Goal: Check status: Check status

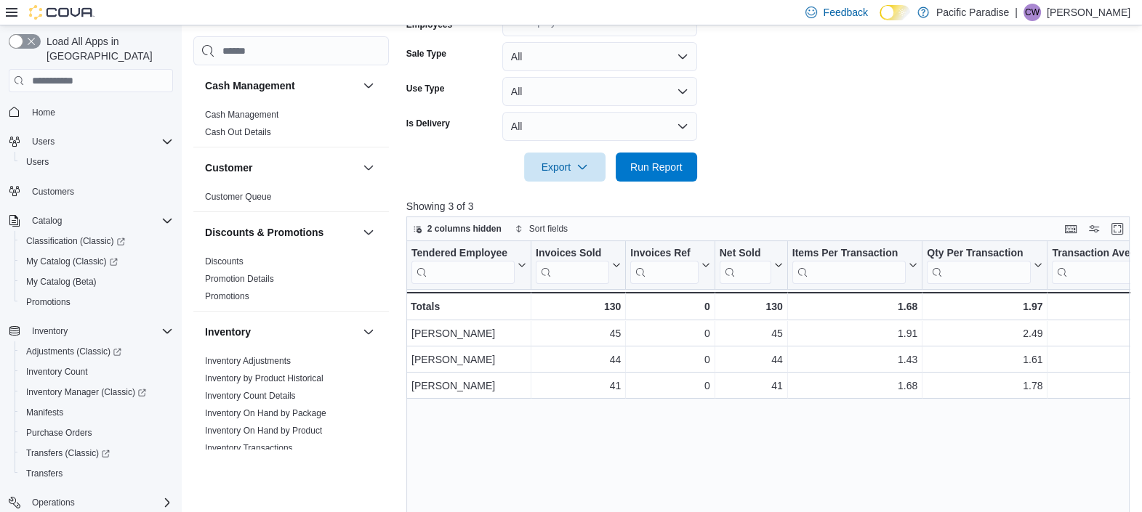
scroll to position [487, 0]
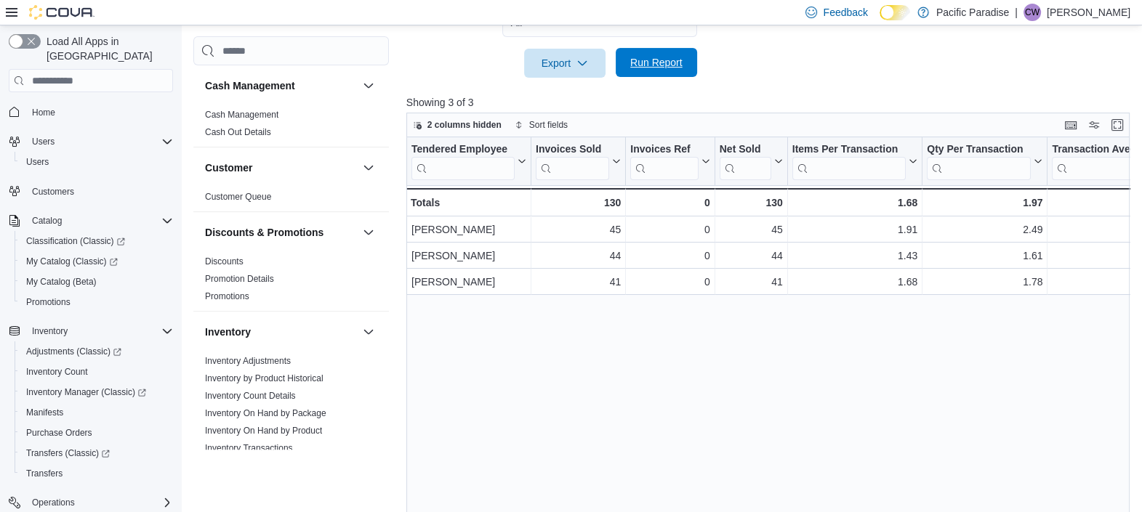
click at [658, 63] on span "Run Report" at bounding box center [656, 62] width 52 height 15
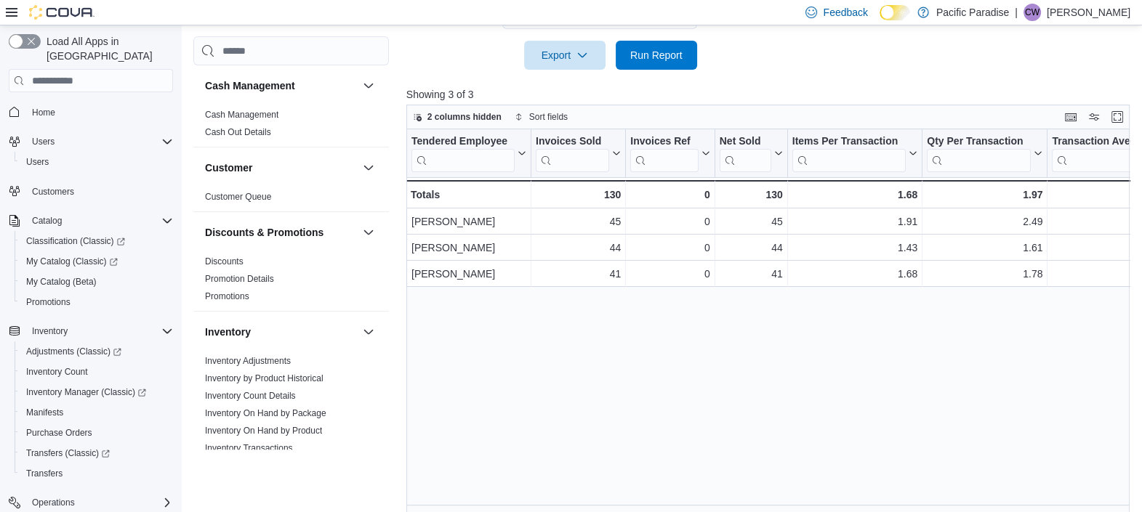
scroll to position [509, 0]
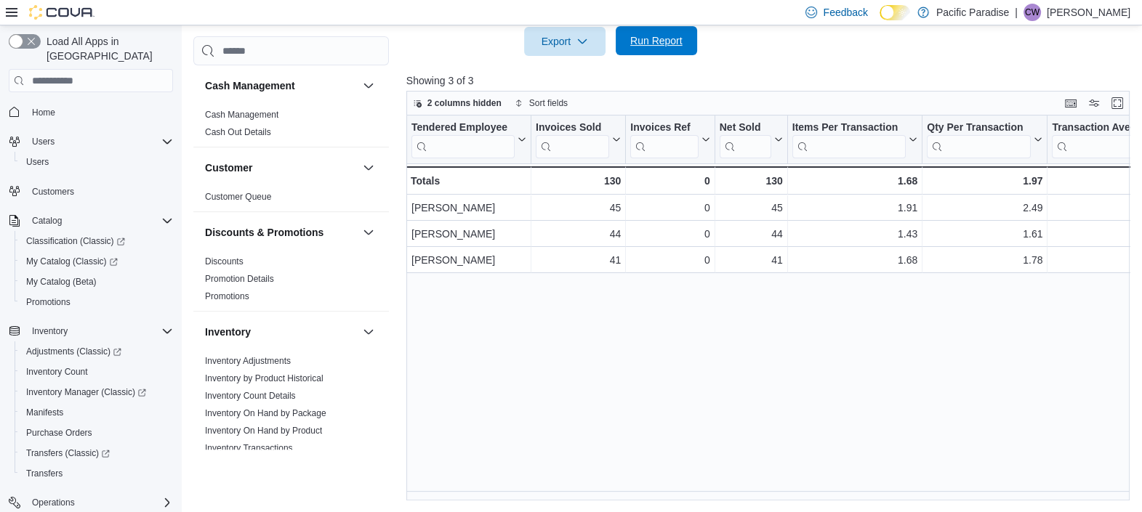
click at [649, 49] on span "Run Report" at bounding box center [656, 40] width 64 height 29
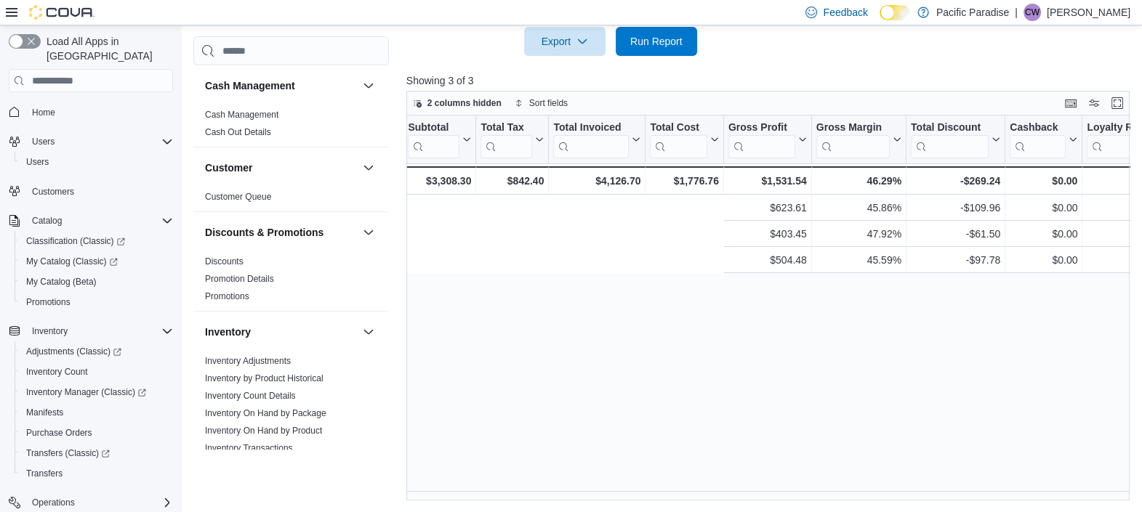
scroll to position [0, 1363]
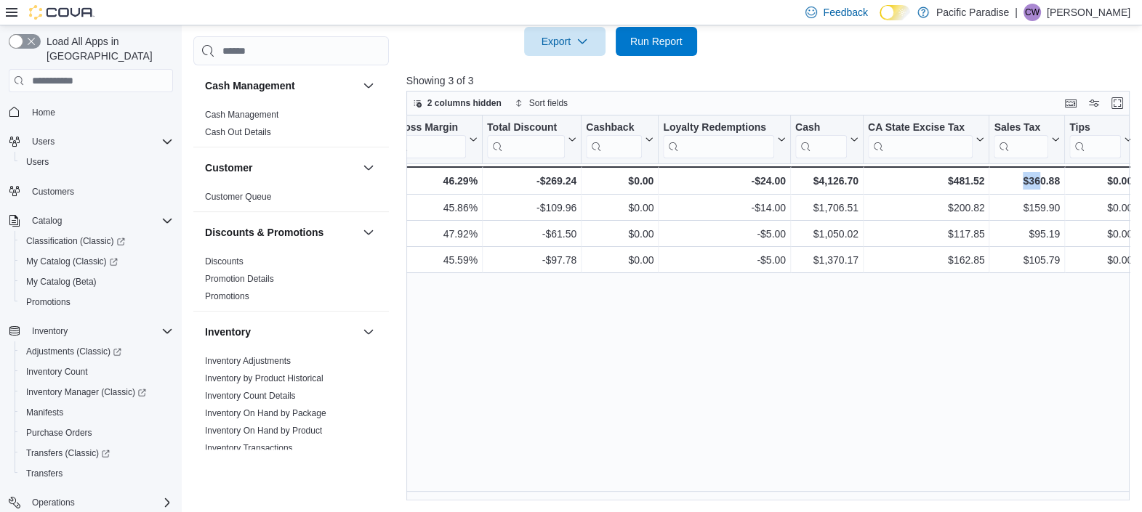
drag, startPoint x: 1041, startPoint y: 491, endPoint x: 999, endPoint y: 492, distance: 41.5
click at [999, 492] on div "Tendered Employee Click to view column header actions Invoices Sold Click to vi…" at bounding box center [771, 308] width 730 height 385
click at [999, 490] on div "Tendered Employee Click to view column header actions Invoices Sold Click to vi…" at bounding box center [771, 308] width 730 height 385
click at [661, 454] on div "Tendered Employee Click to view column header actions Invoices Sold Click to vi…" at bounding box center [771, 308] width 730 height 385
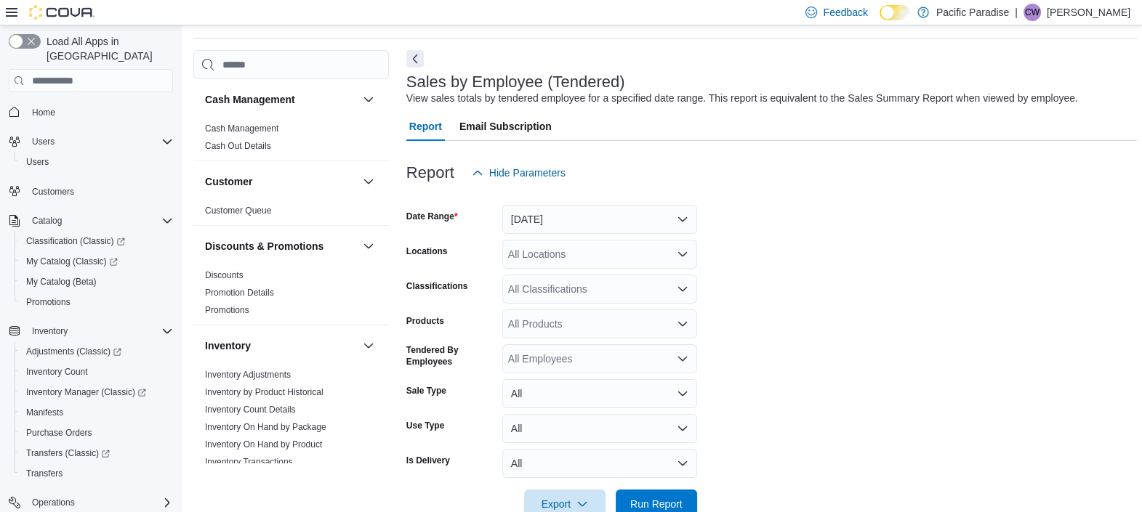
scroll to position [0, 0]
